Goal: Task Accomplishment & Management: Complete application form

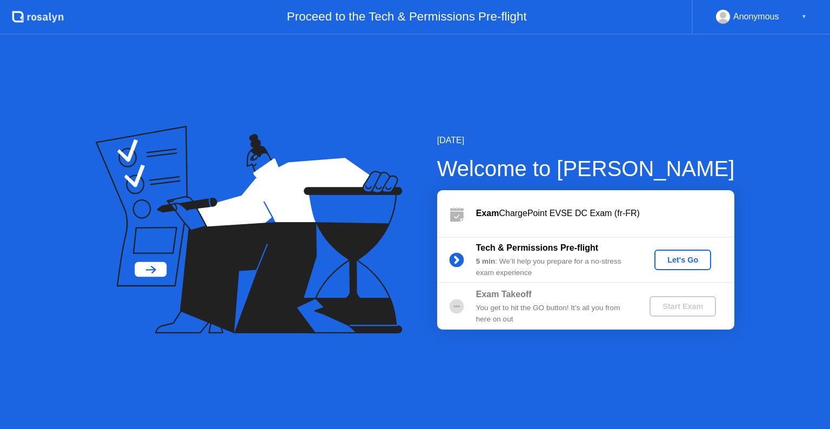
click at [674, 259] on div "Let's Go" at bounding box center [683, 260] width 48 height 9
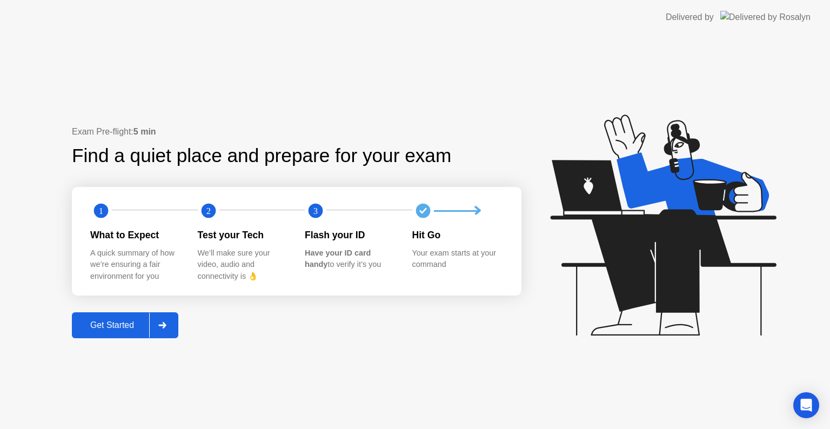
click at [102, 320] on div "Get Started" at bounding box center [112, 325] width 74 height 10
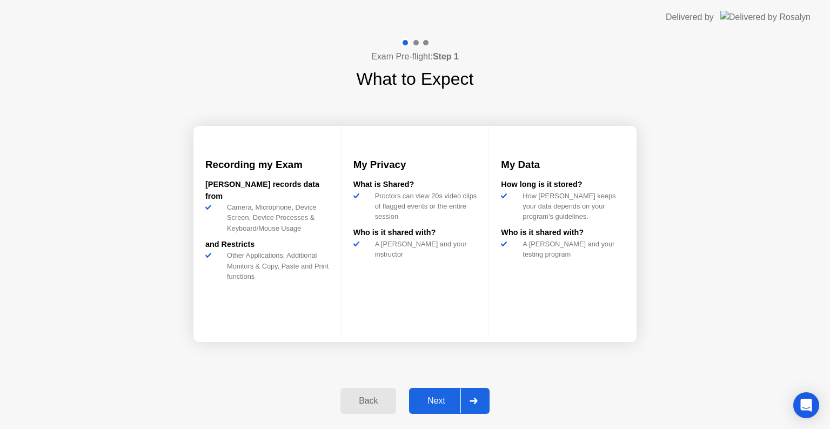
click at [430, 400] on div "Next" at bounding box center [436, 401] width 48 height 10
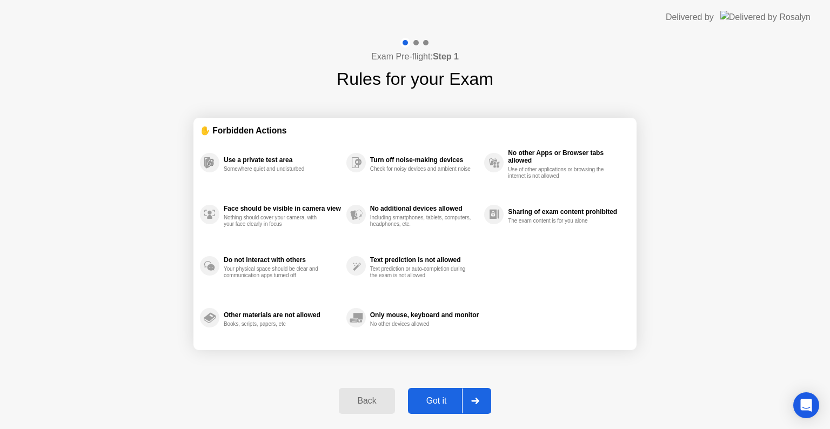
click at [427, 393] on button "Got it" at bounding box center [449, 401] width 83 height 26
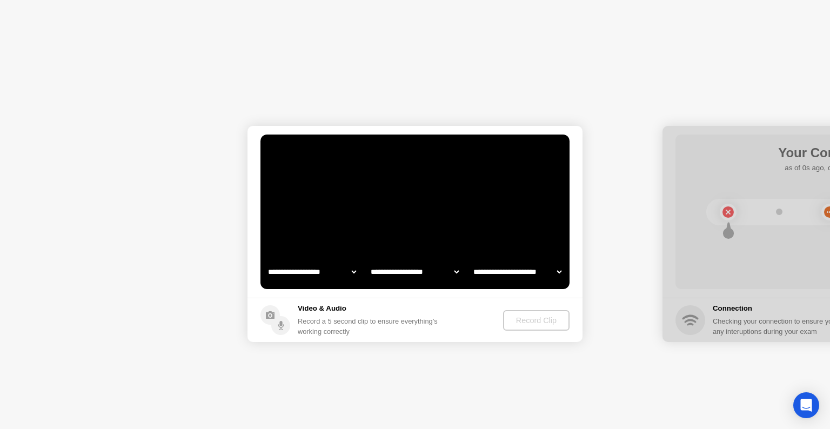
select select "**********"
select select "*******"
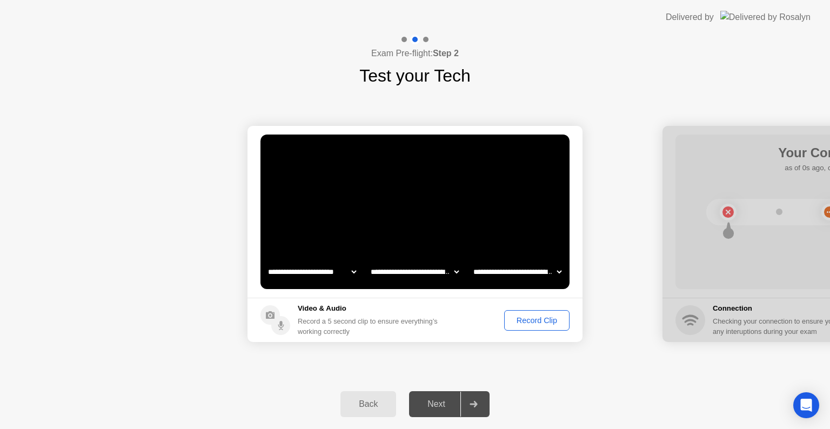
click at [541, 324] on div "Record Clip" at bounding box center [537, 320] width 58 height 9
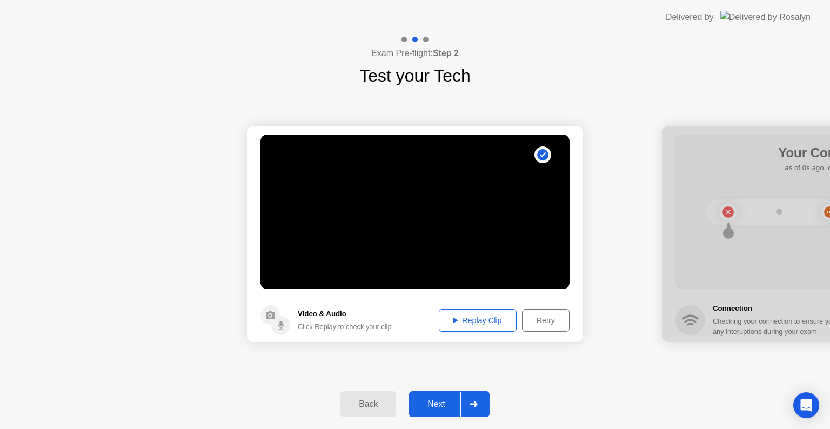
click at [440, 404] on div "Next" at bounding box center [436, 404] width 48 height 10
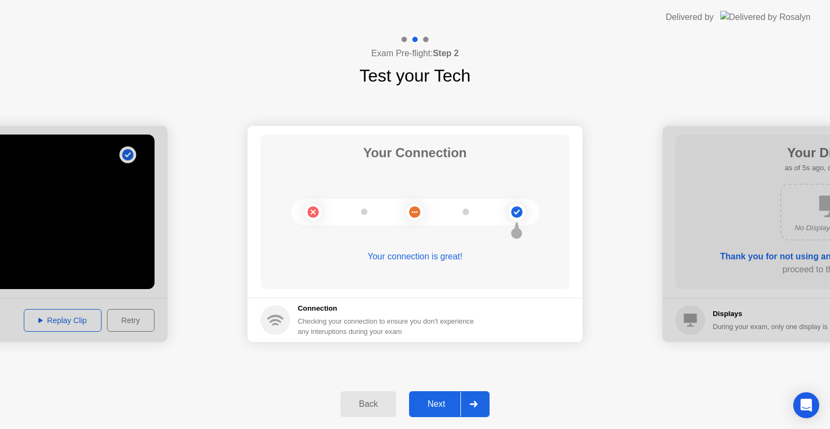
click at [441, 397] on button "Next" at bounding box center [449, 404] width 81 height 26
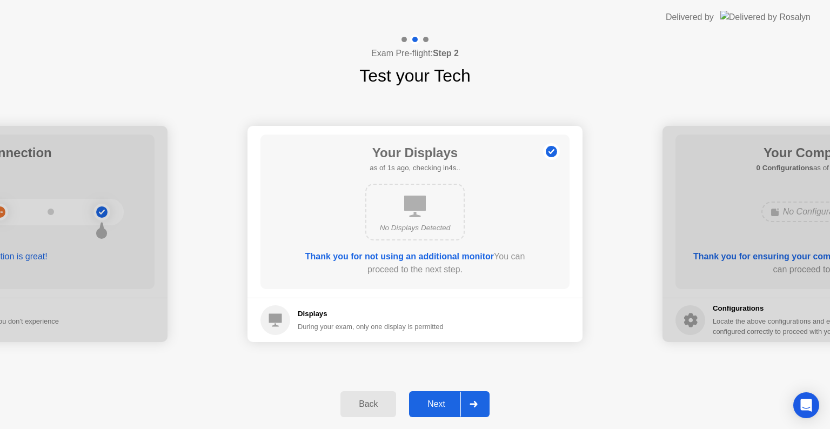
click at [427, 401] on div "Next" at bounding box center [436, 404] width 48 height 10
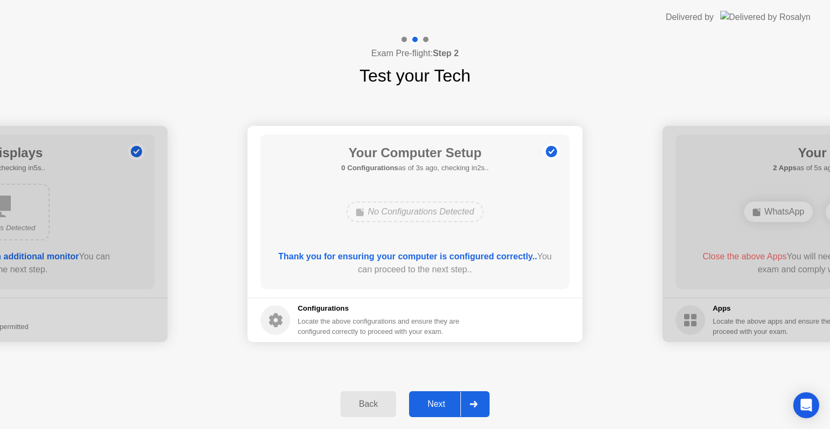
click at [434, 404] on div "Next" at bounding box center [436, 404] width 48 height 10
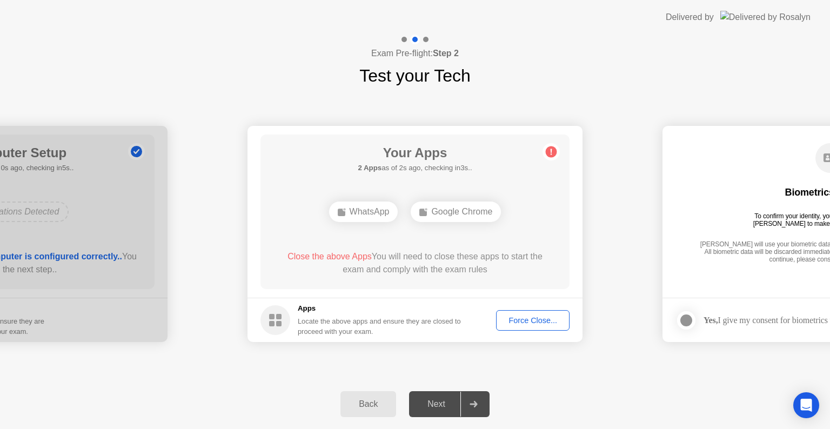
click at [513, 322] on div "Force Close..." at bounding box center [533, 320] width 66 height 9
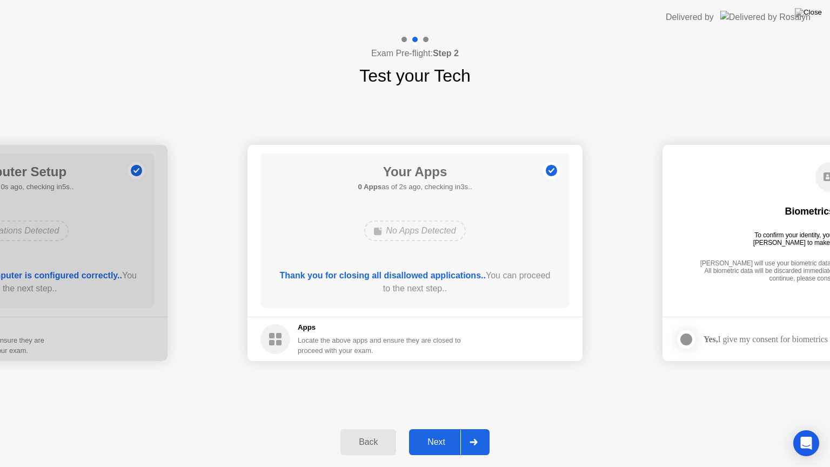
click at [430, 428] on div "Next" at bounding box center [436, 442] width 48 height 10
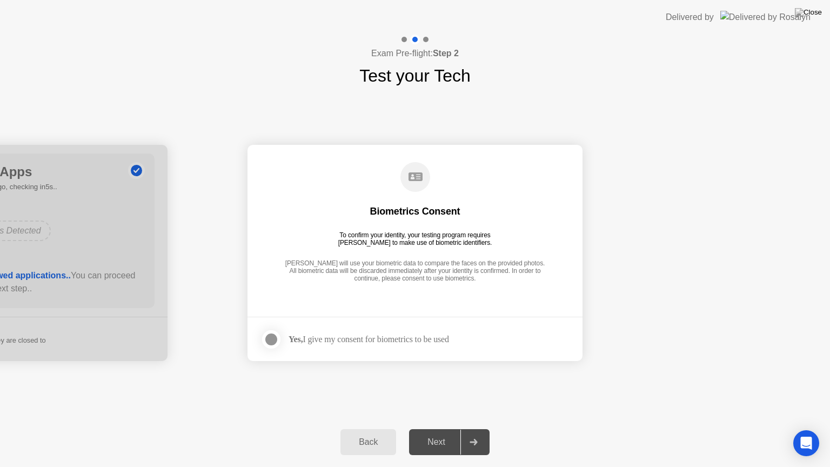
click at [266, 339] on div at bounding box center [271, 339] width 13 height 13
click at [424, 428] on div "Next" at bounding box center [436, 442] width 48 height 10
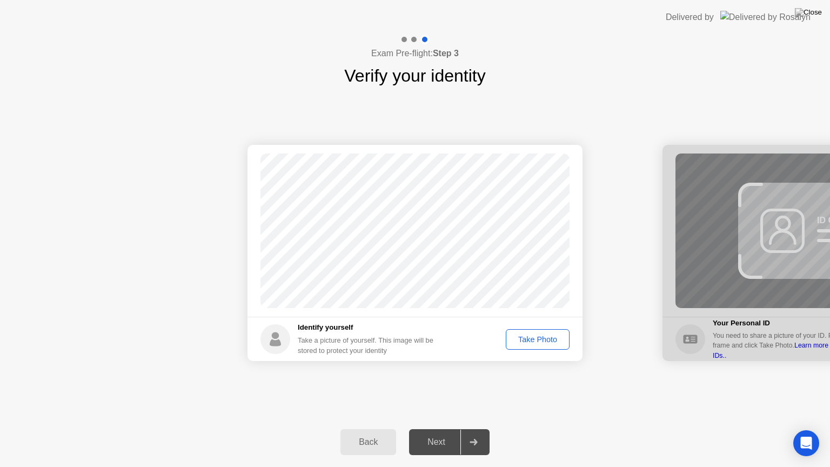
click at [531, 340] on div "Take Photo" at bounding box center [538, 339] width 56 height 9
click at [428, 428] on div "Next" at bounding box center [436, 442] width 48 height 10
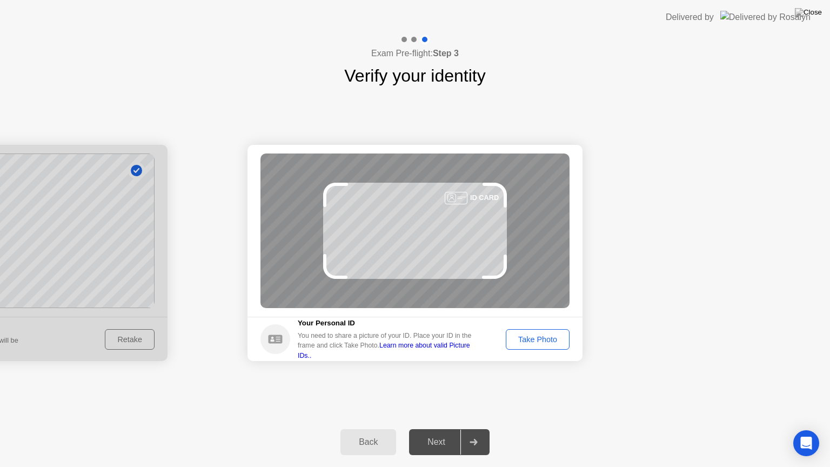
click at [536, 340] on div "Take Photo" at bounding box center [538, 339] width 56 height 9
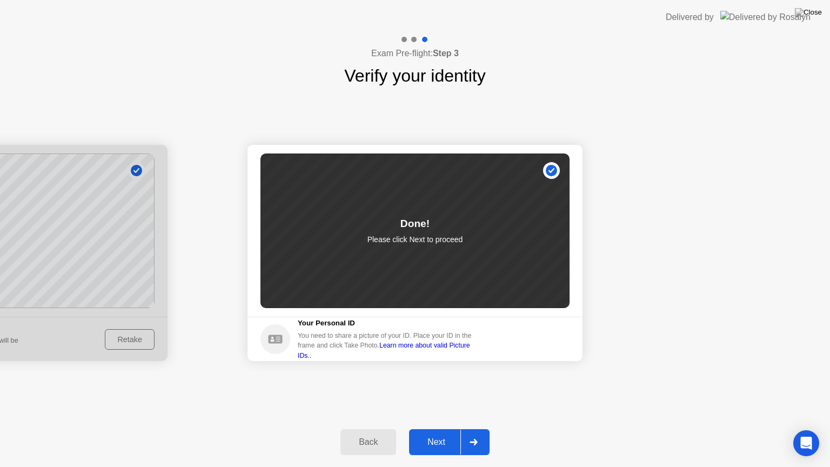
click at [431, 428] on div "Next" at bounding box center [436, 442] width 48 height 10
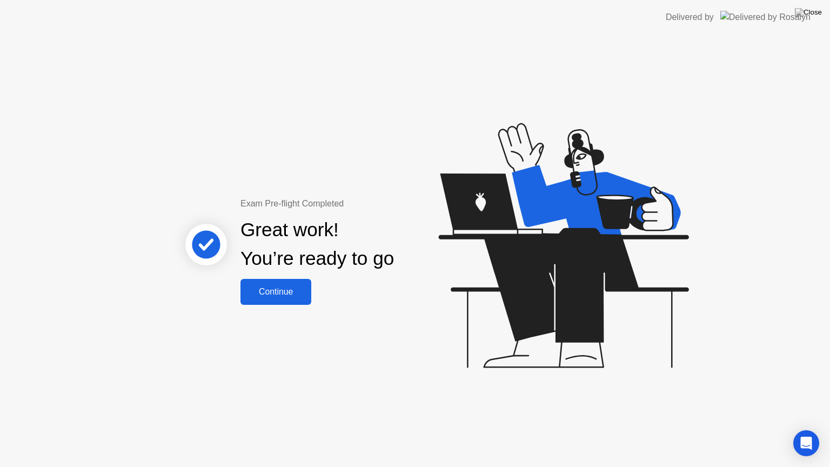
click at [286, 293] on div "Continue" at bounding box center [276, 292] width 64 height 10
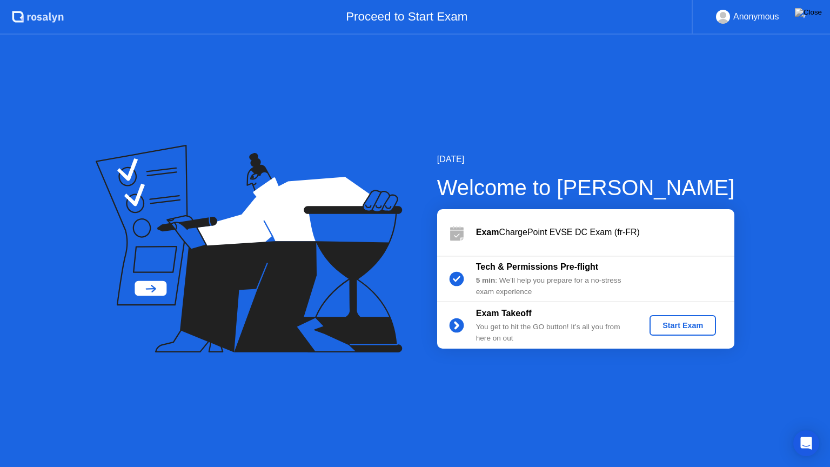
click at [674, 327] on div "Start Exam" at bounding box center [683, 325] width 58 height 9
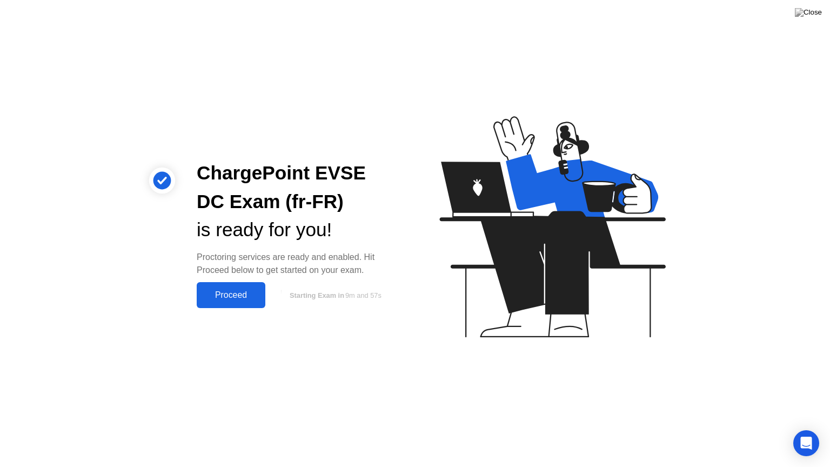
click at [232, 300] on div "Proceed" at bounding box center [231, 295] width 62 height 10
